Goal: Information Seeking & Learning: Learn about a topic

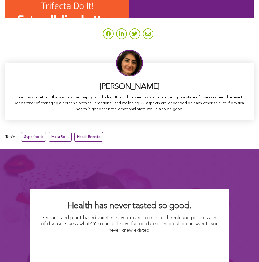
scroll to position [3293, 0]
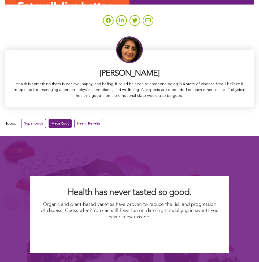
click at [60, 119] on link "Maca Root" at bounding box center [60, 123] width 23 height 9
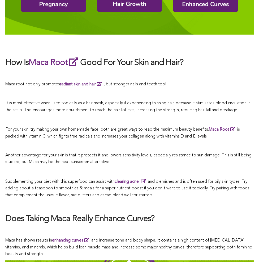
scroll to position [2050, 0]
